Goal: Go to known website: Access a specific website the user already knows

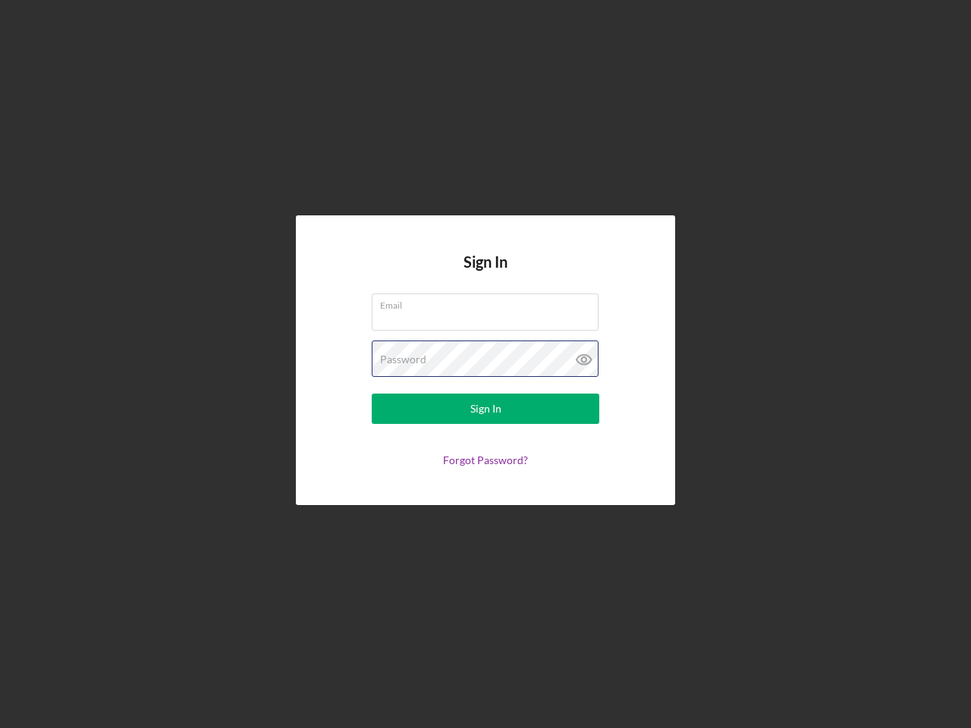
click at [485, 364] on div "Password" at bounding box center [486, 360] width 228 height 38
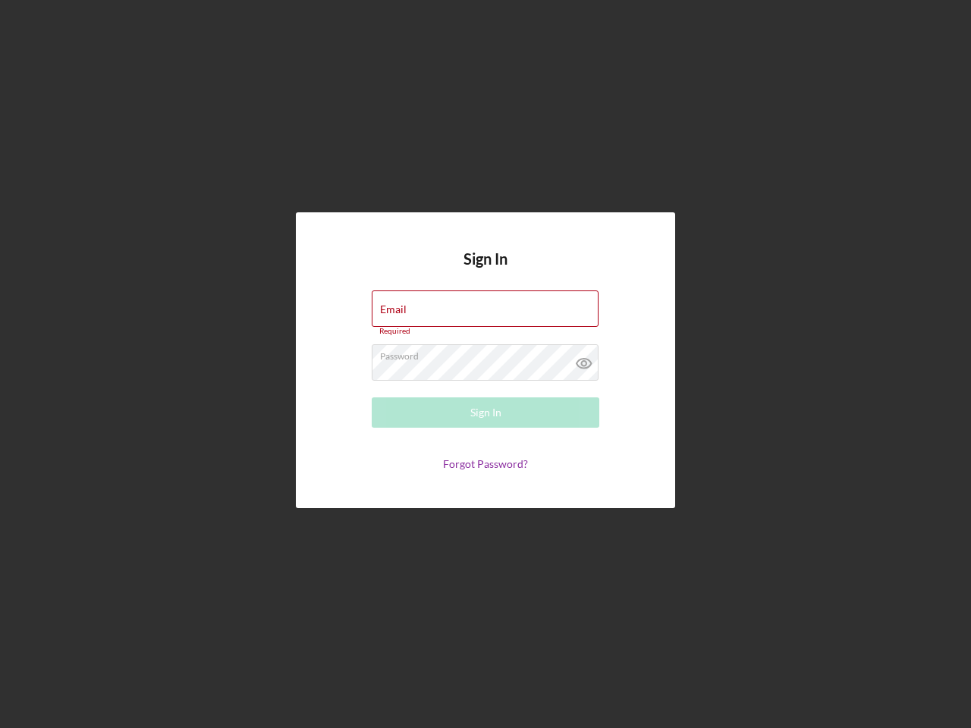
click at [584, 360] on icon at bounding box center [584, 363] width 38 height 38
